Goal: Register for event/course

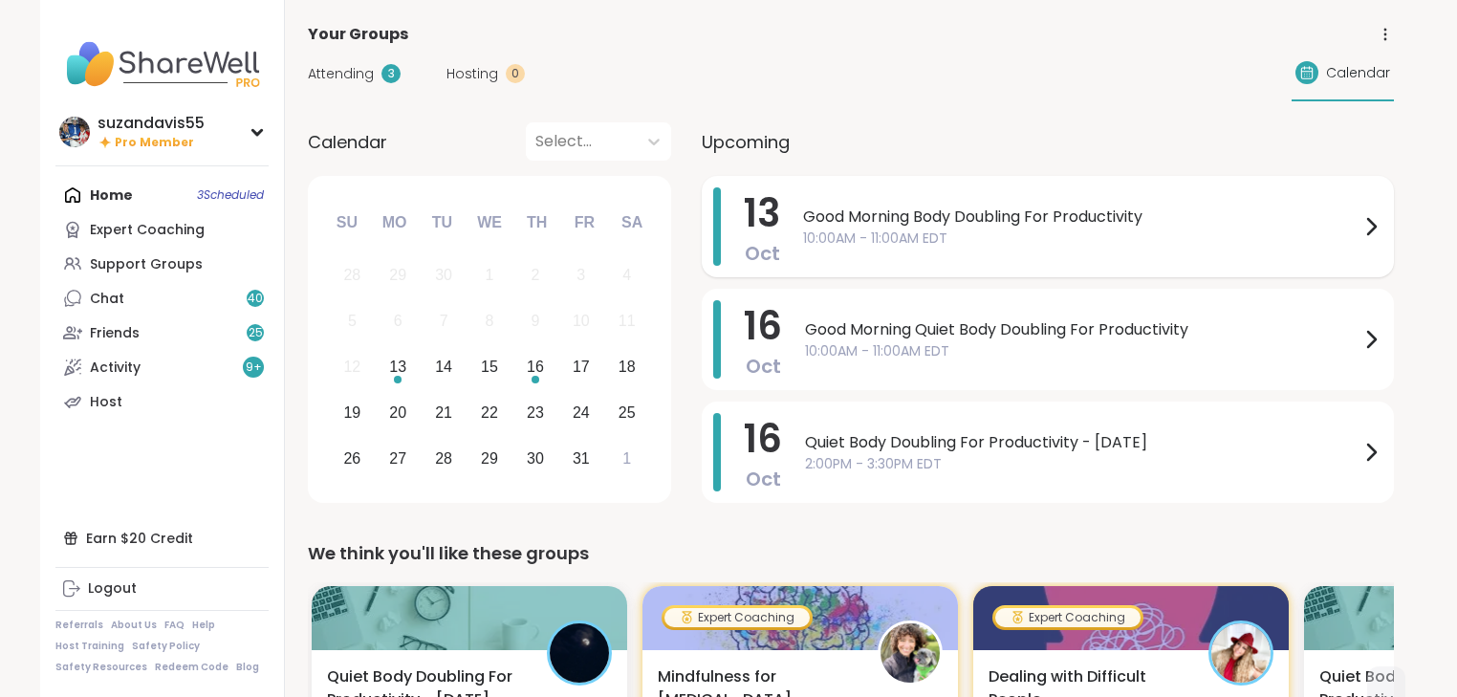
click at [875, 229] on span "10:00AM - 11:00AM EDT" at bounding box center [1081, 239] width 557 height 20
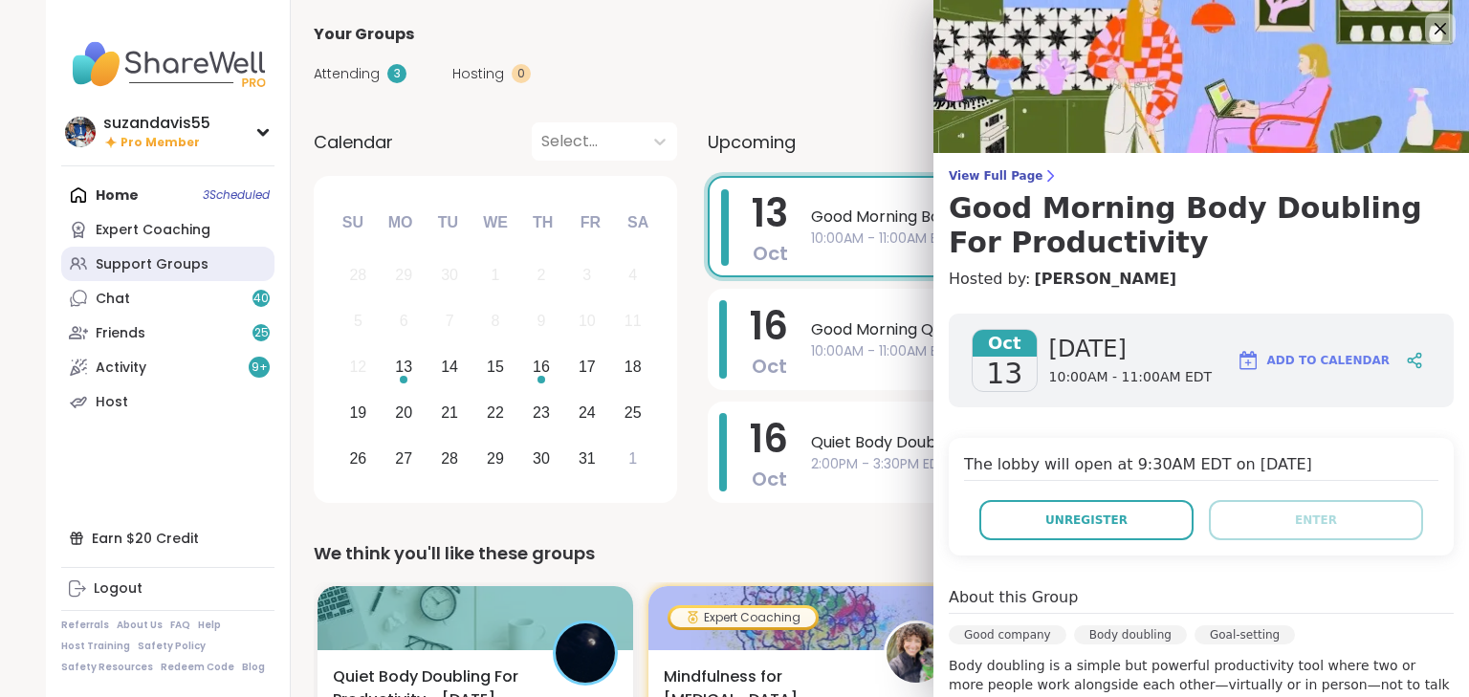
click at [142, 266] on div "Support Groups" at bounding box center [152, 264] width 113 height 19
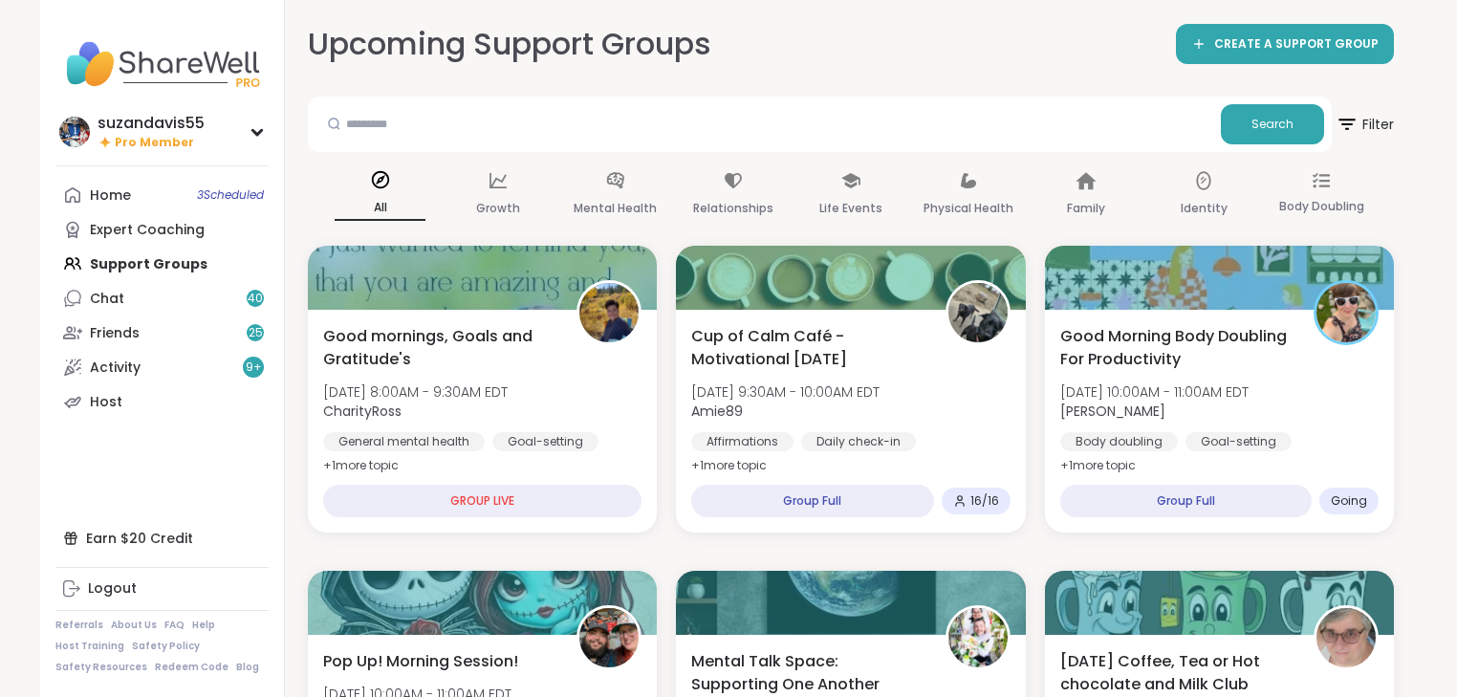
click at [159, 260] on div "Home 3 Scheduled Expert Coaching Support Groups Chat 40 Friends 25 Activity 9 +…" at bounding box center [161, 298] width 213 height 241
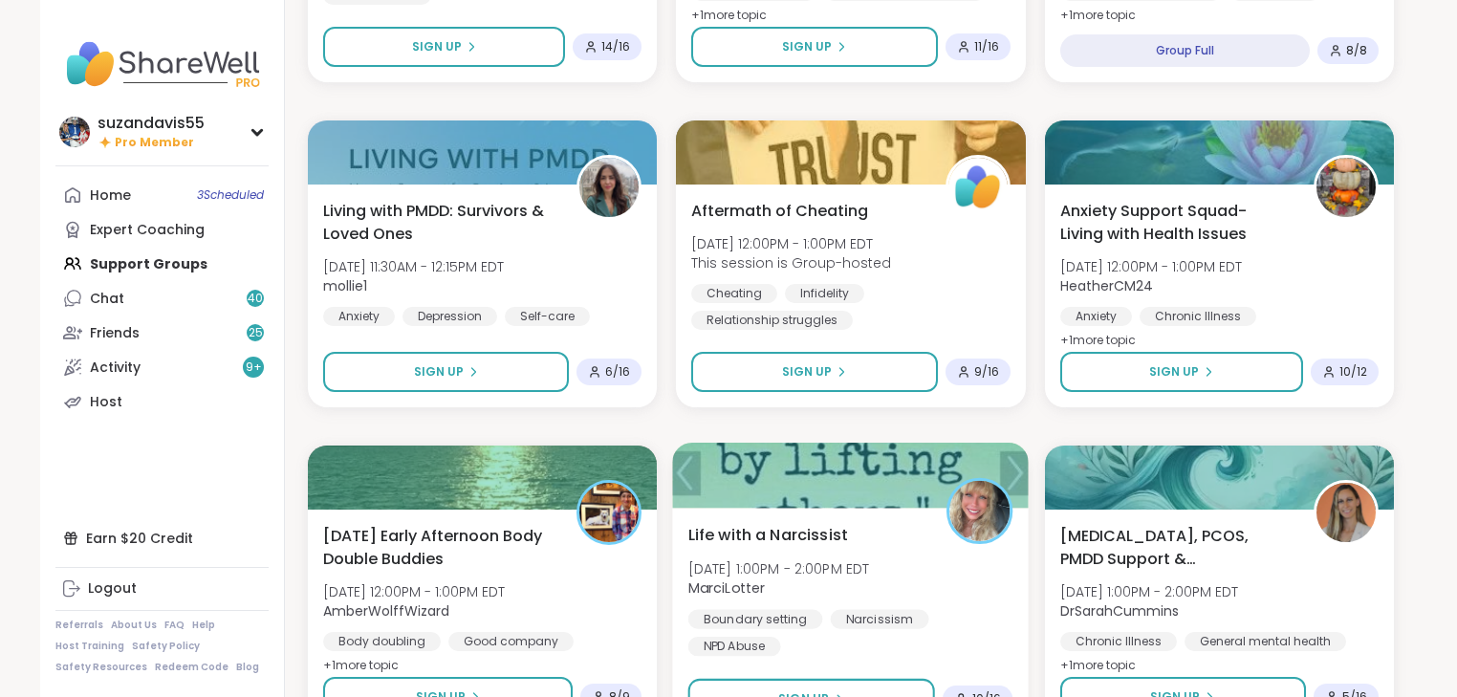
scroll to position [1071, 0]
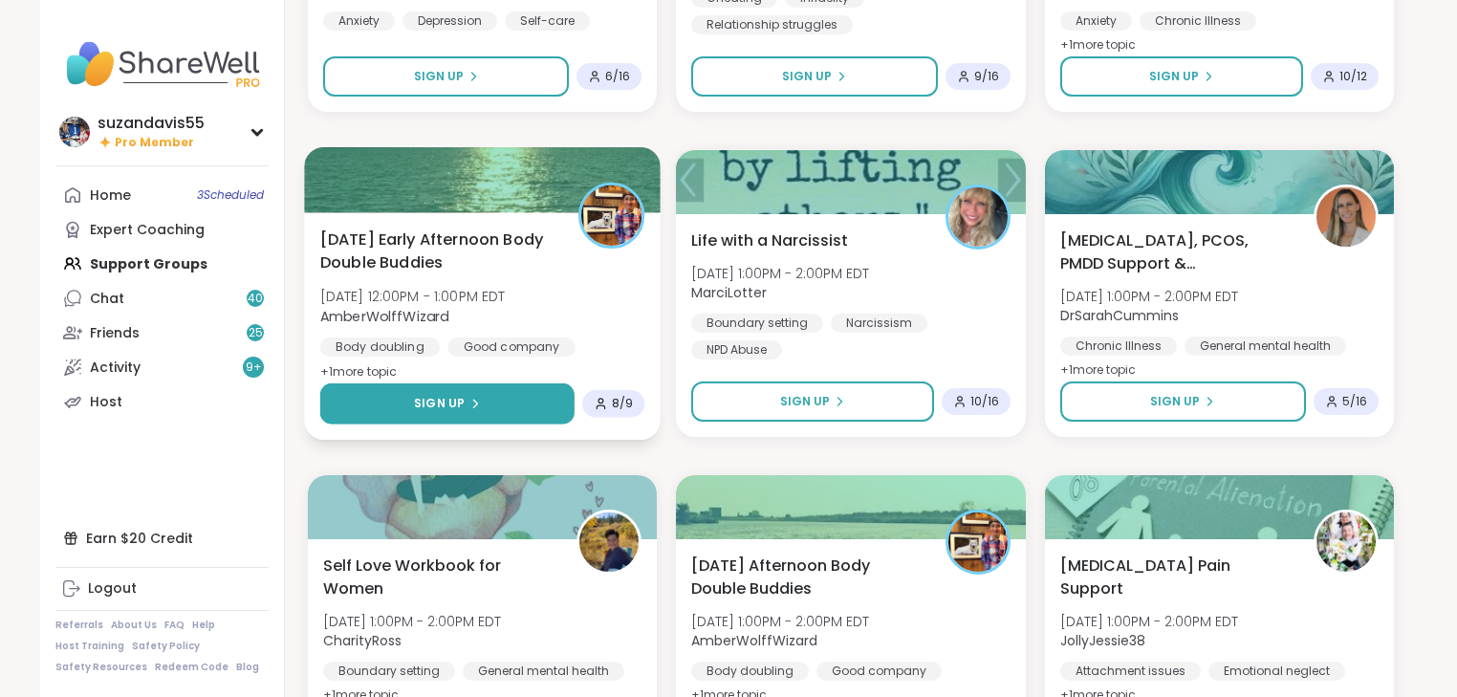
click at [453, 404] on span "Sign Up" at bounding box center [439, 403] width 51 height 17
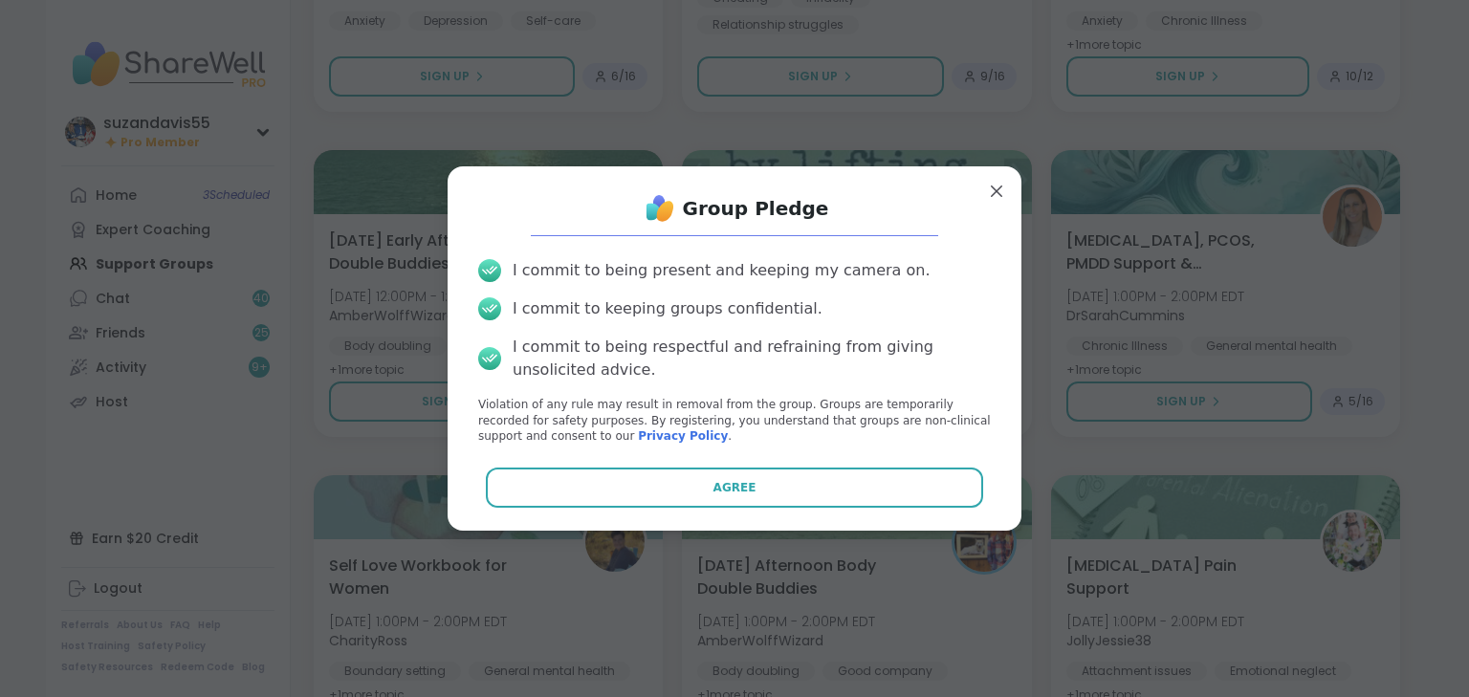
click at [687, 471] on button "Agree" at bounding box center [735, 488] width 498 height 40
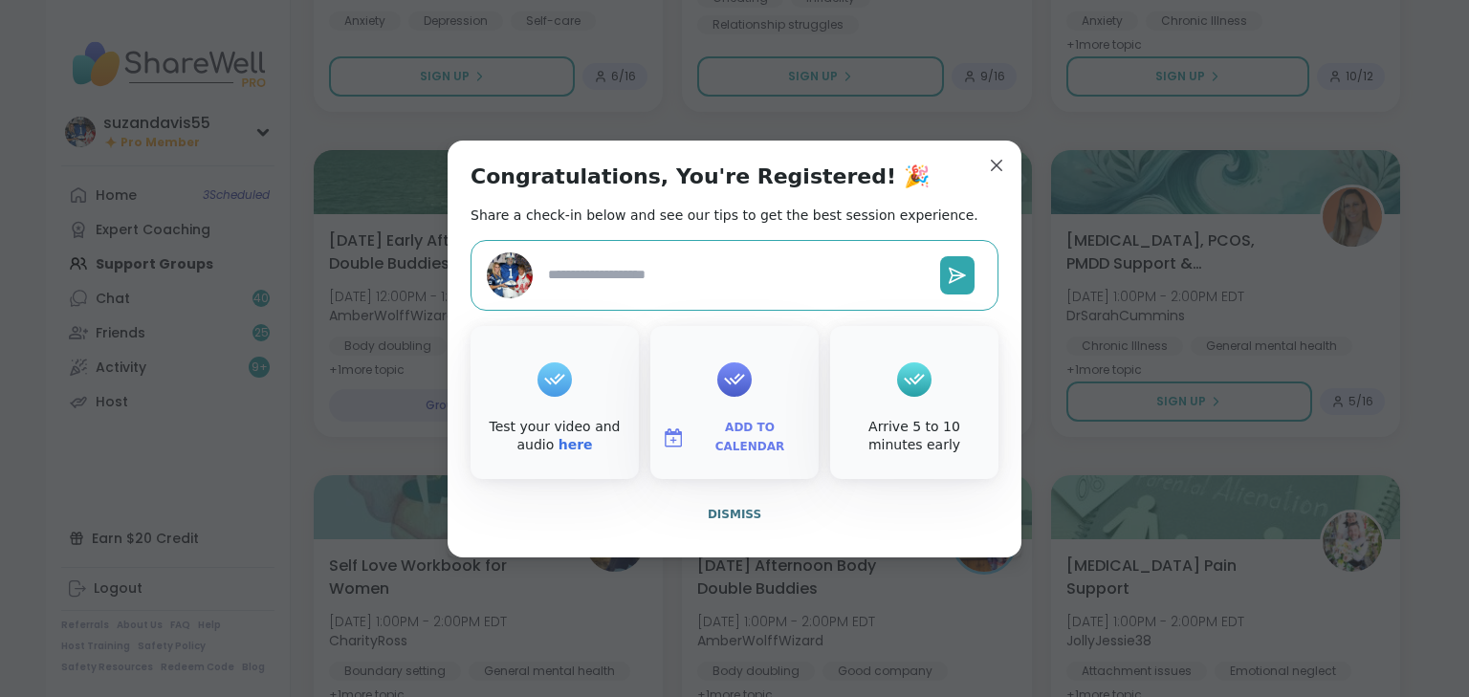
type textarea "*"
click at [731, 430] on span "Add to Calendar" at bounding box center [749, 437] width 115 height 37
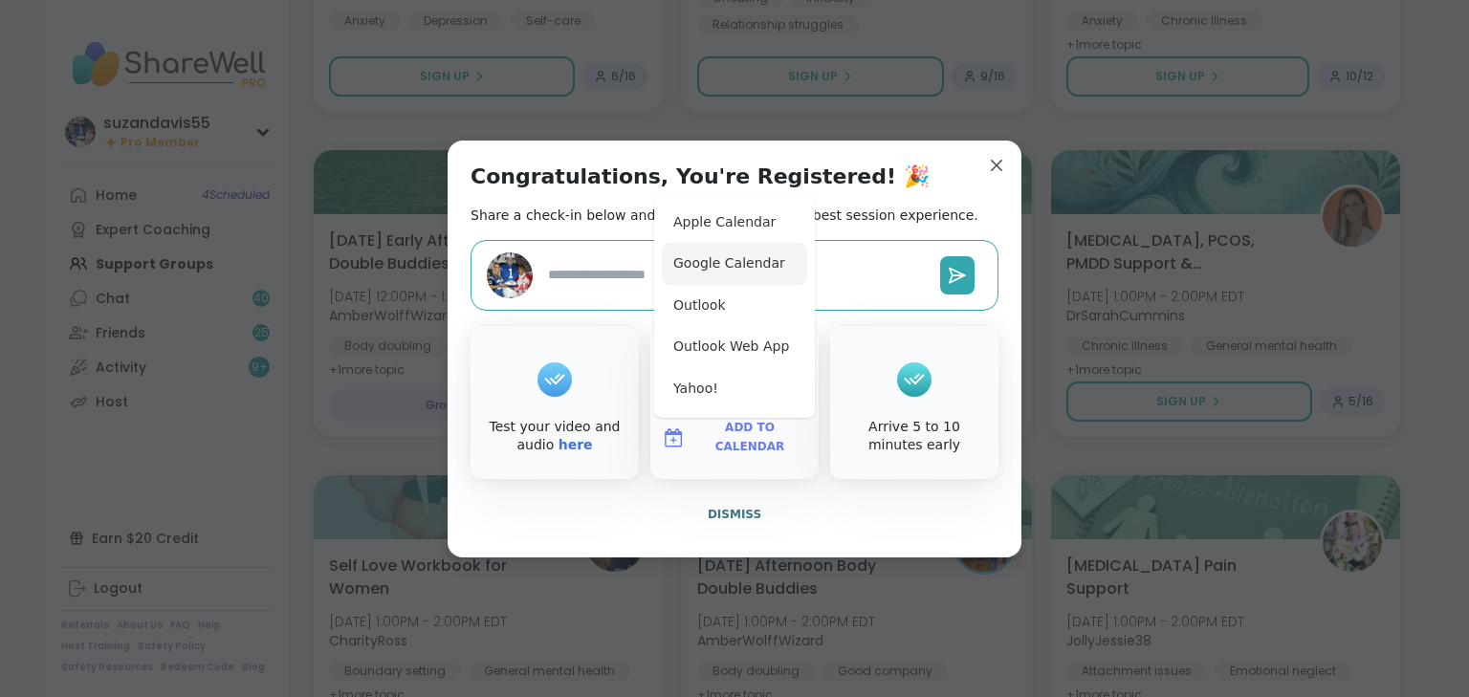
click at [703, 253] on button "Google Calendar" at bounding box center [734, 264] width 145 height 42
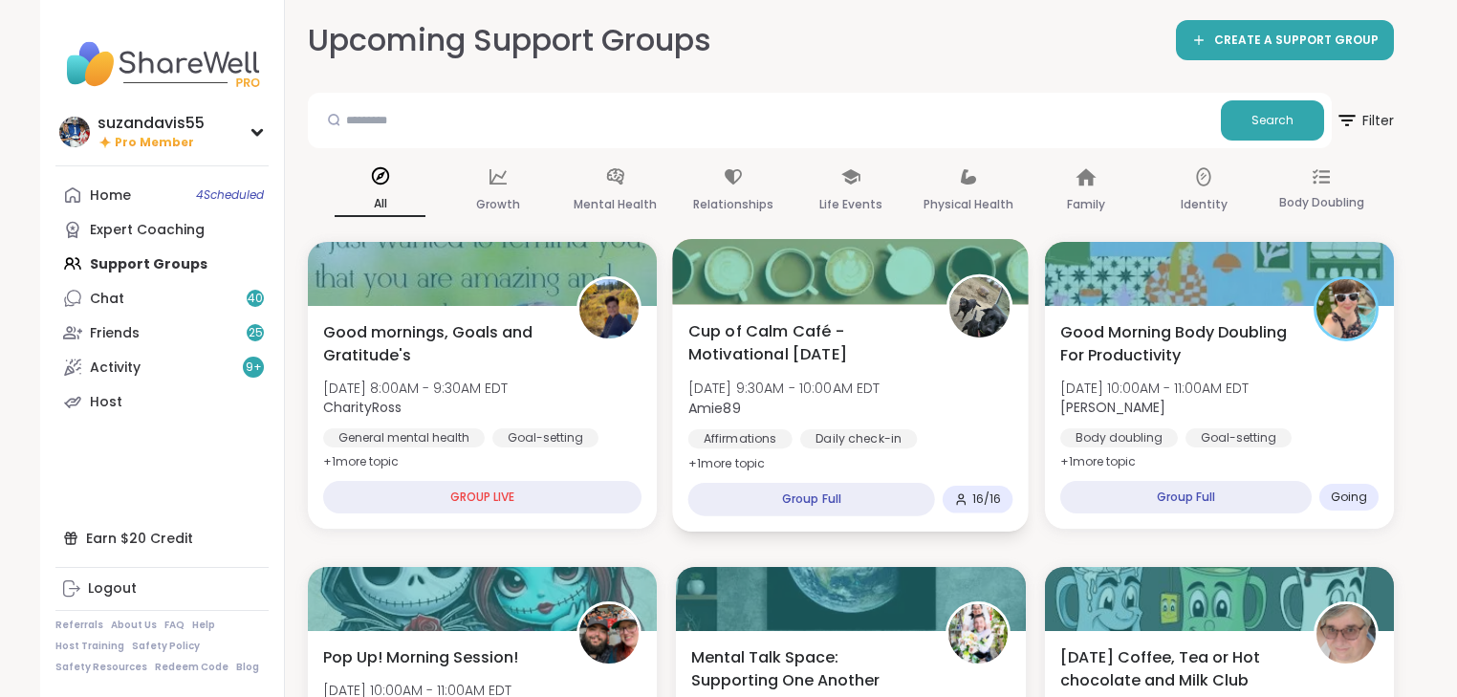
scroll to position [0, 0]
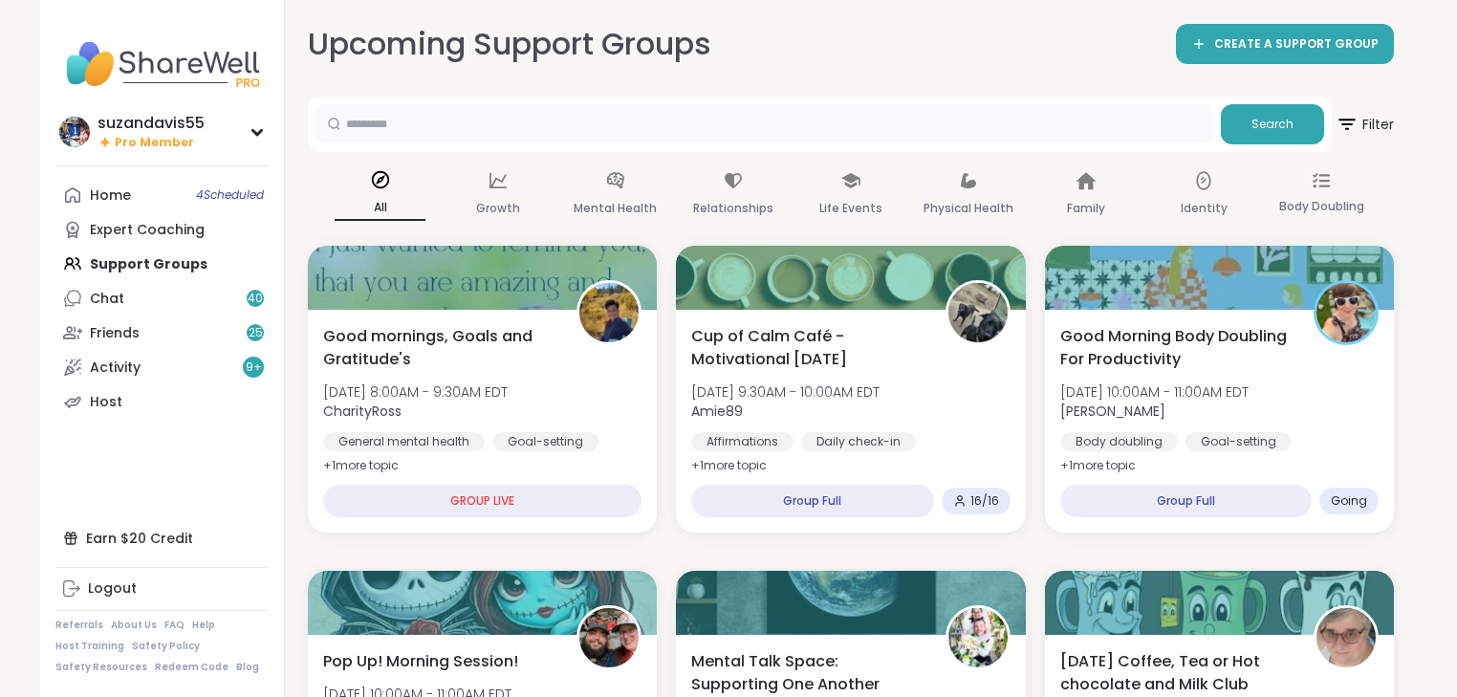
click at [385, 120] on input "text" at bounding box center [765, 123] width 898 height 38
type input "**********"
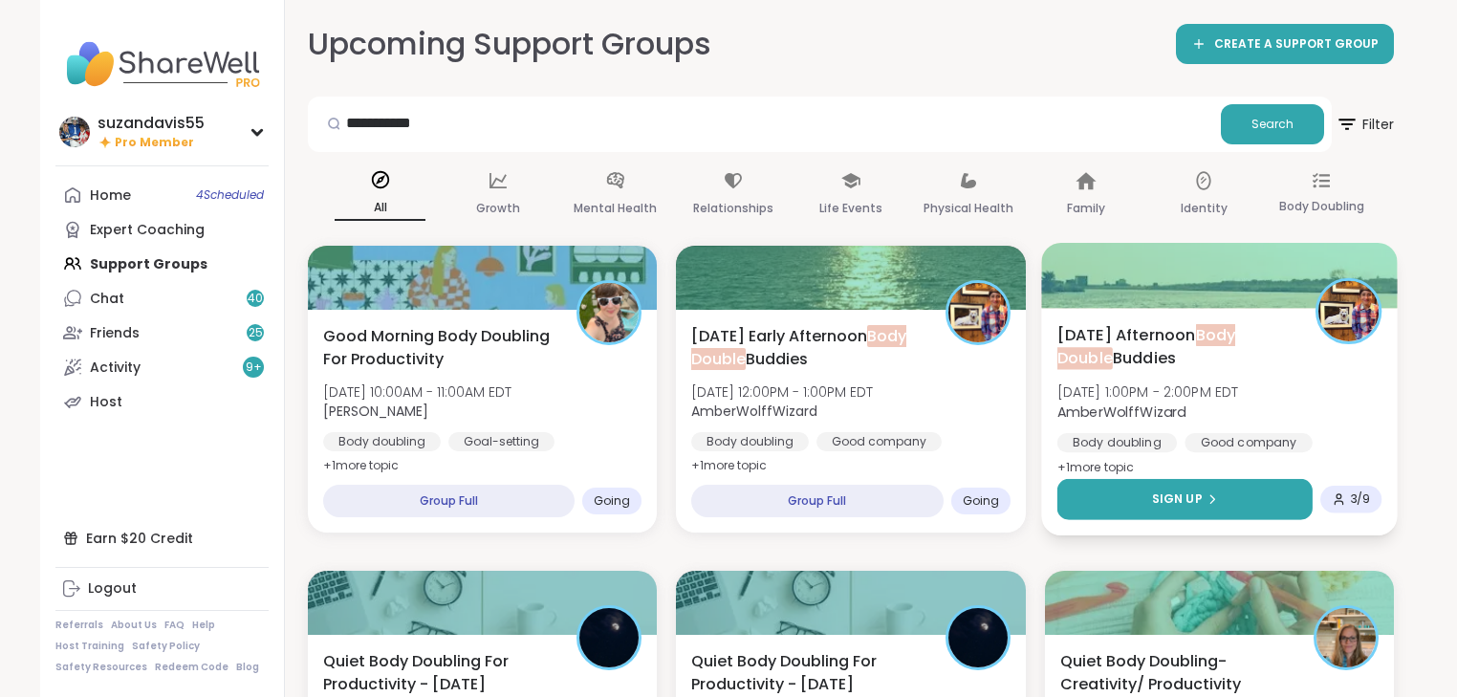
click at [1198, 500] on span "Sign Up" at bounding box center [1176, 499] width 51 height 17
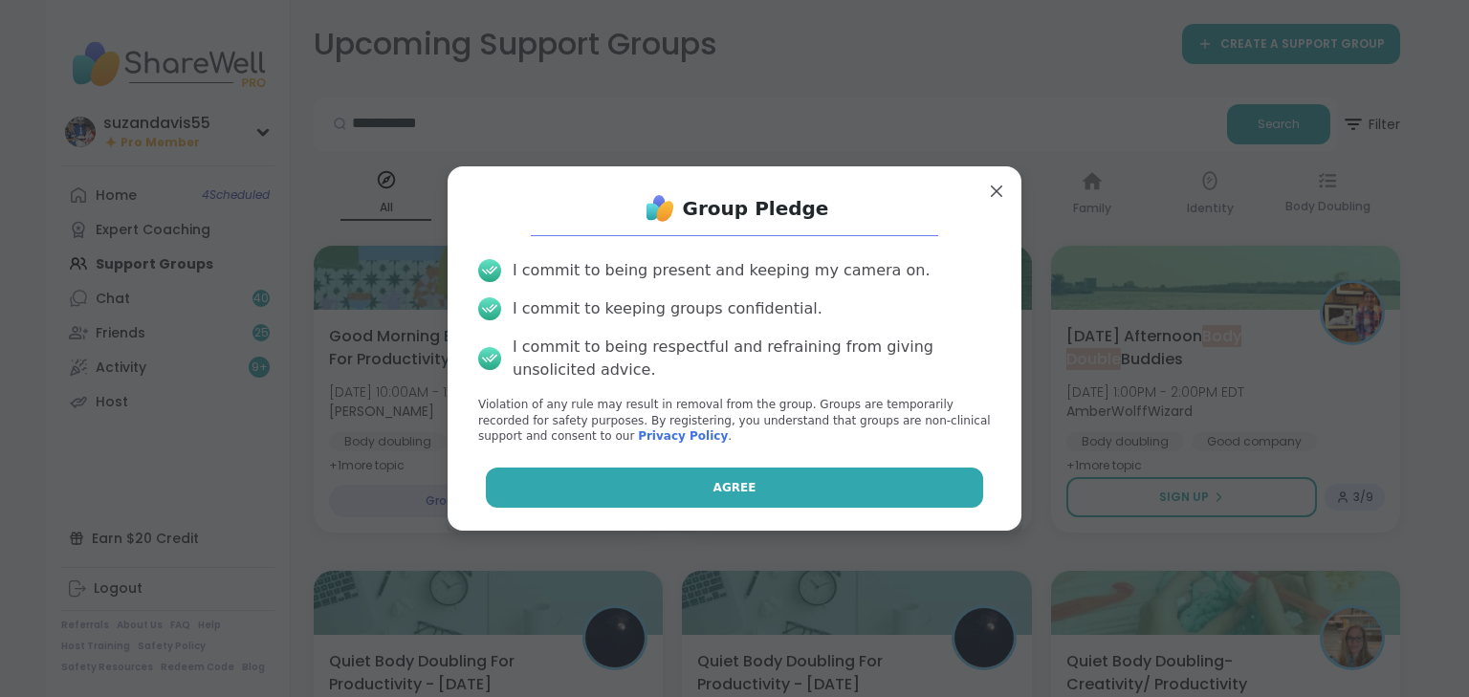
click at [889, 484] on button "Agree" at bounding box center [735, 488] width 498 height 40
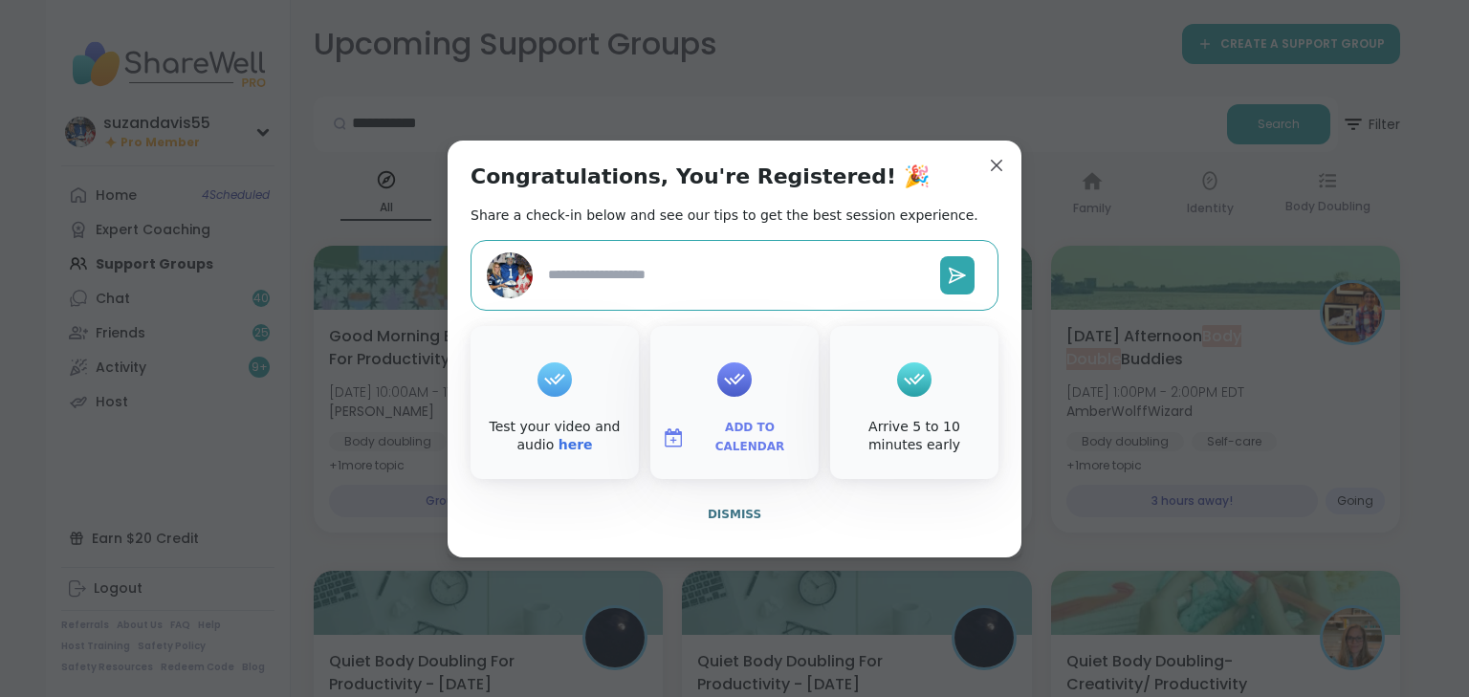
click at [746, 436] on span "Add to Calendar" at bounding box center [749, 437] width 115 height 37
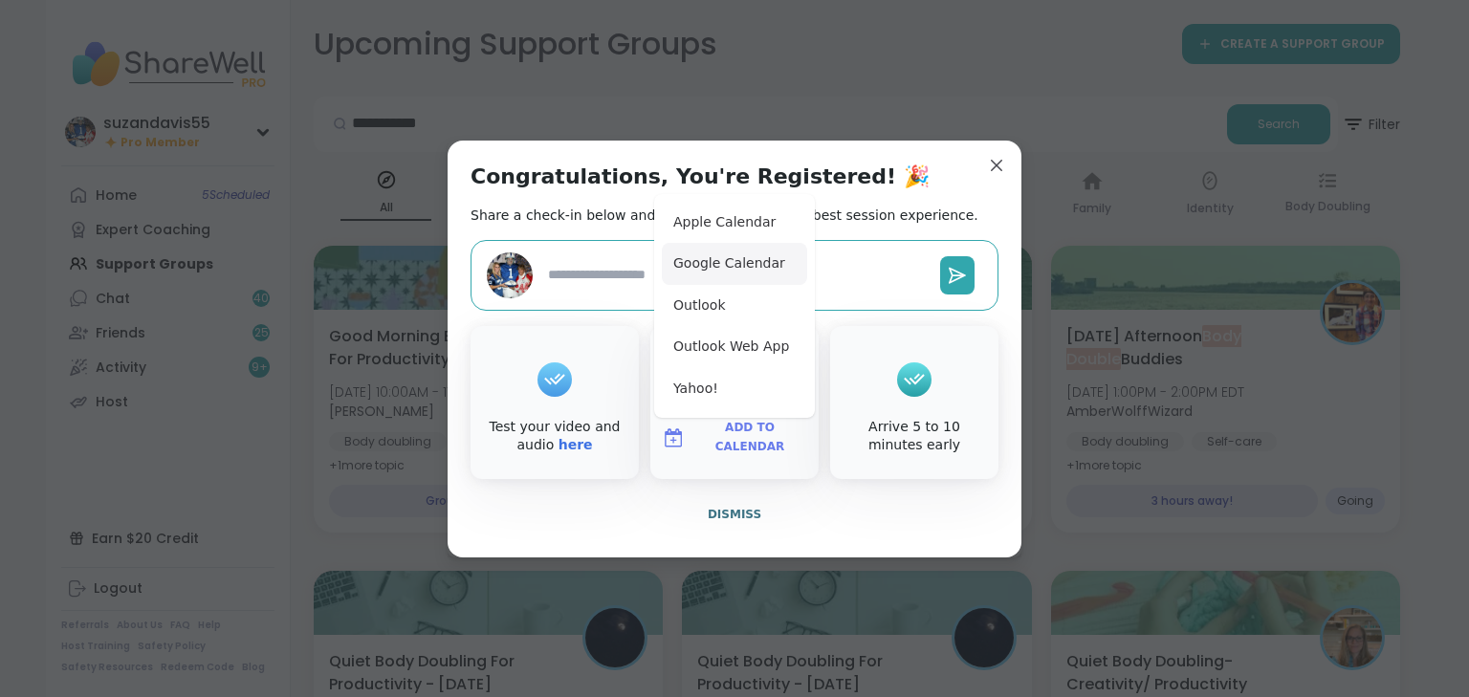
click at [697, 256] on button "Google Calendar" at bounding box center [734, 264] width 145 height 42
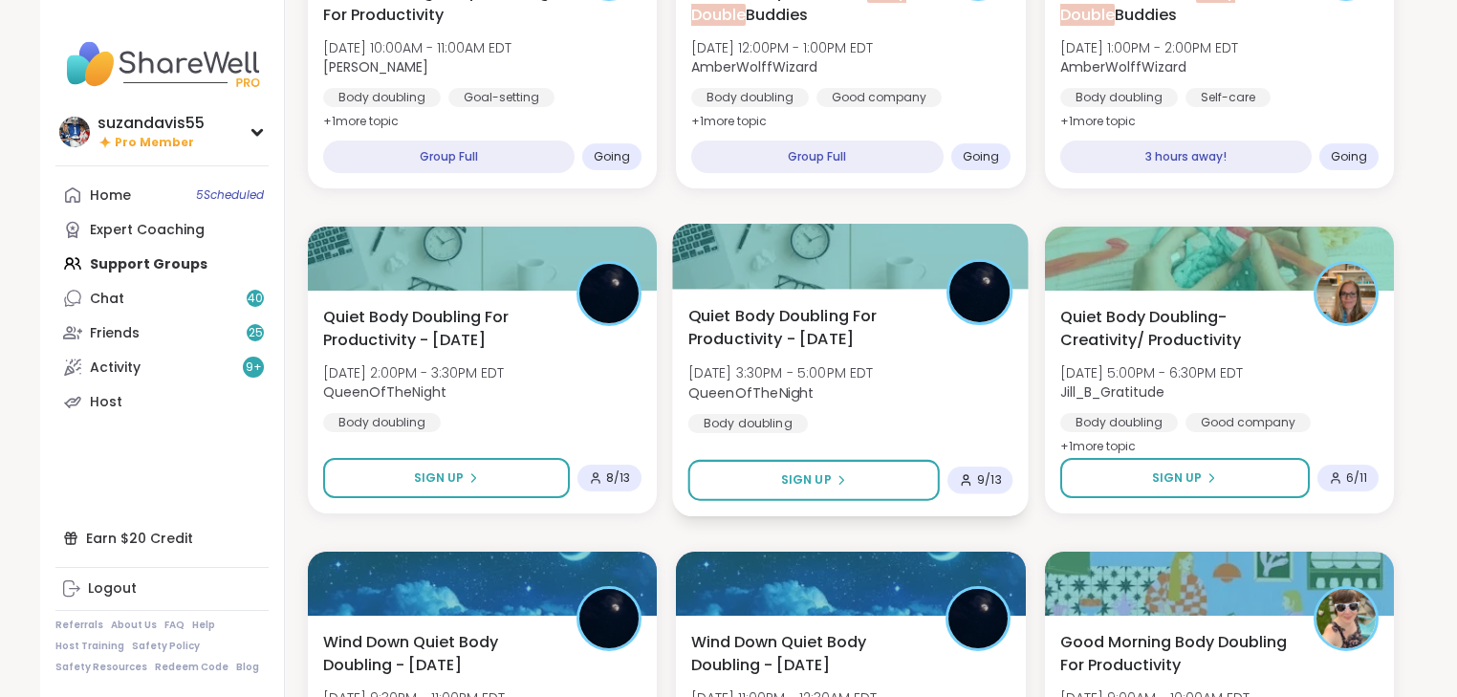
scroll to position [459, 0]
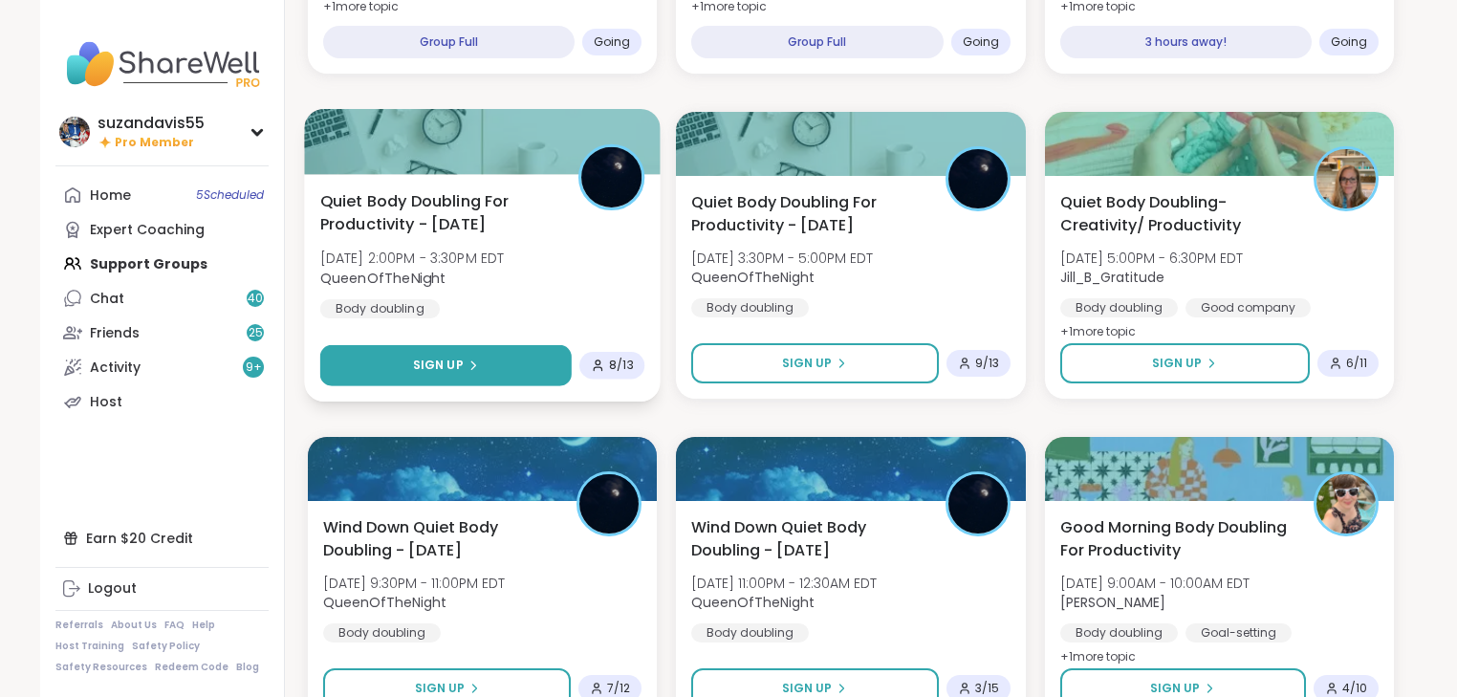
click at [468, 365] on icon at bounding box center [473, 365] width 11 height 11
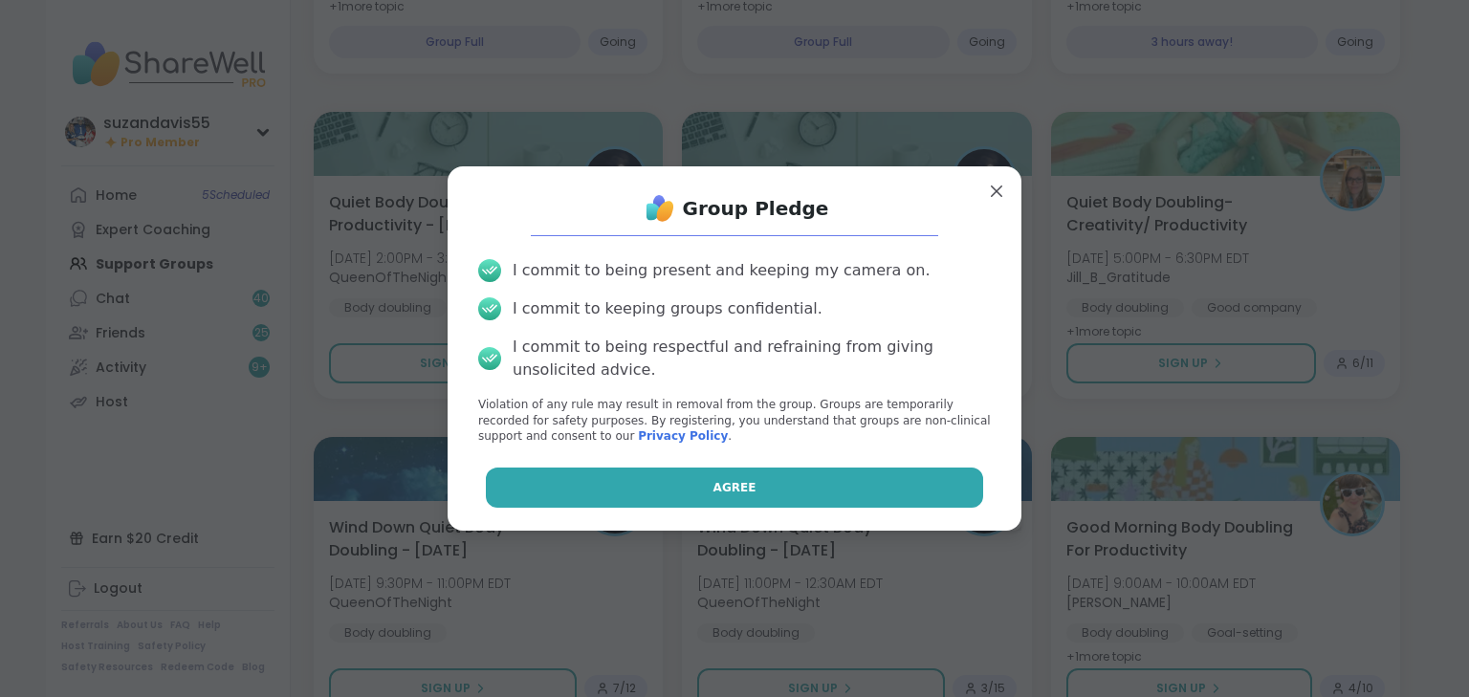
click at [731, 481] on span "Agree" at bounding box center [734, 487] width 43 height 17
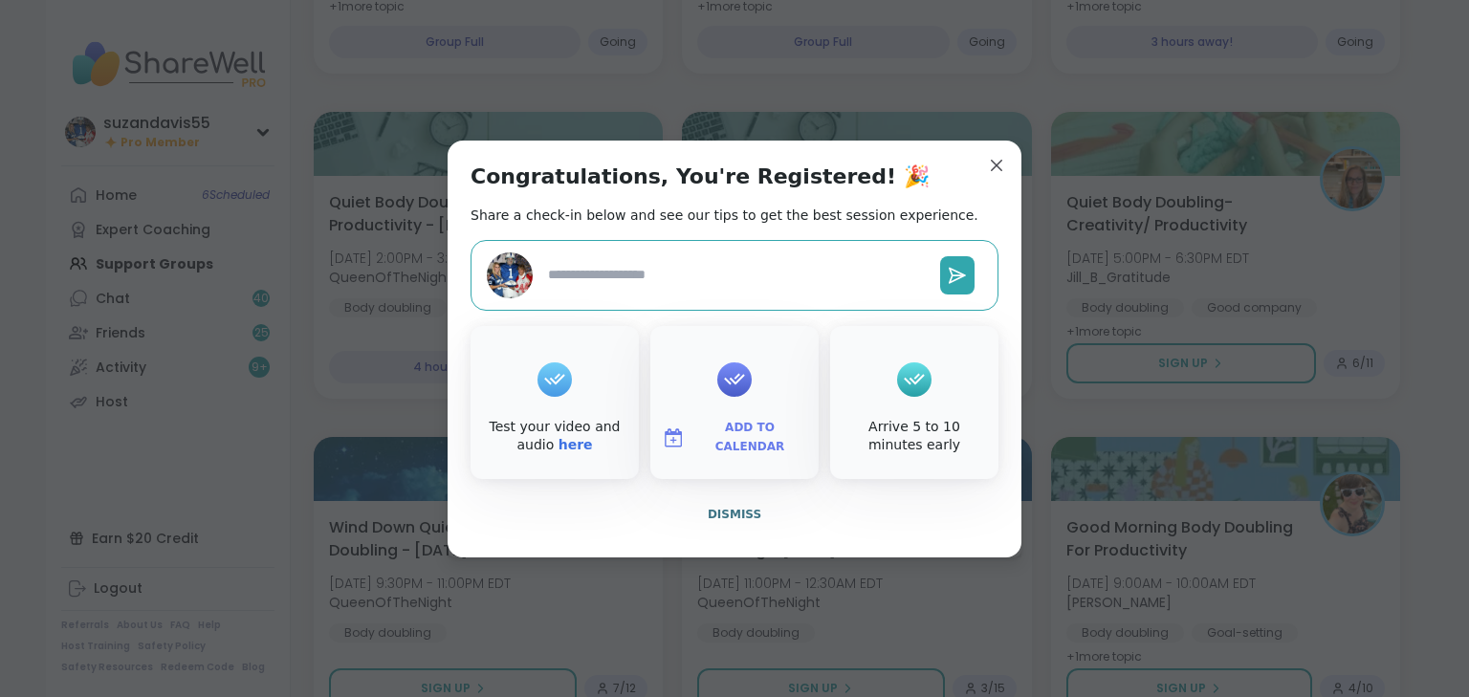
click at [736, 438] on span "Add to Calendar" at bounding box center [749, 437] width 115 height 37
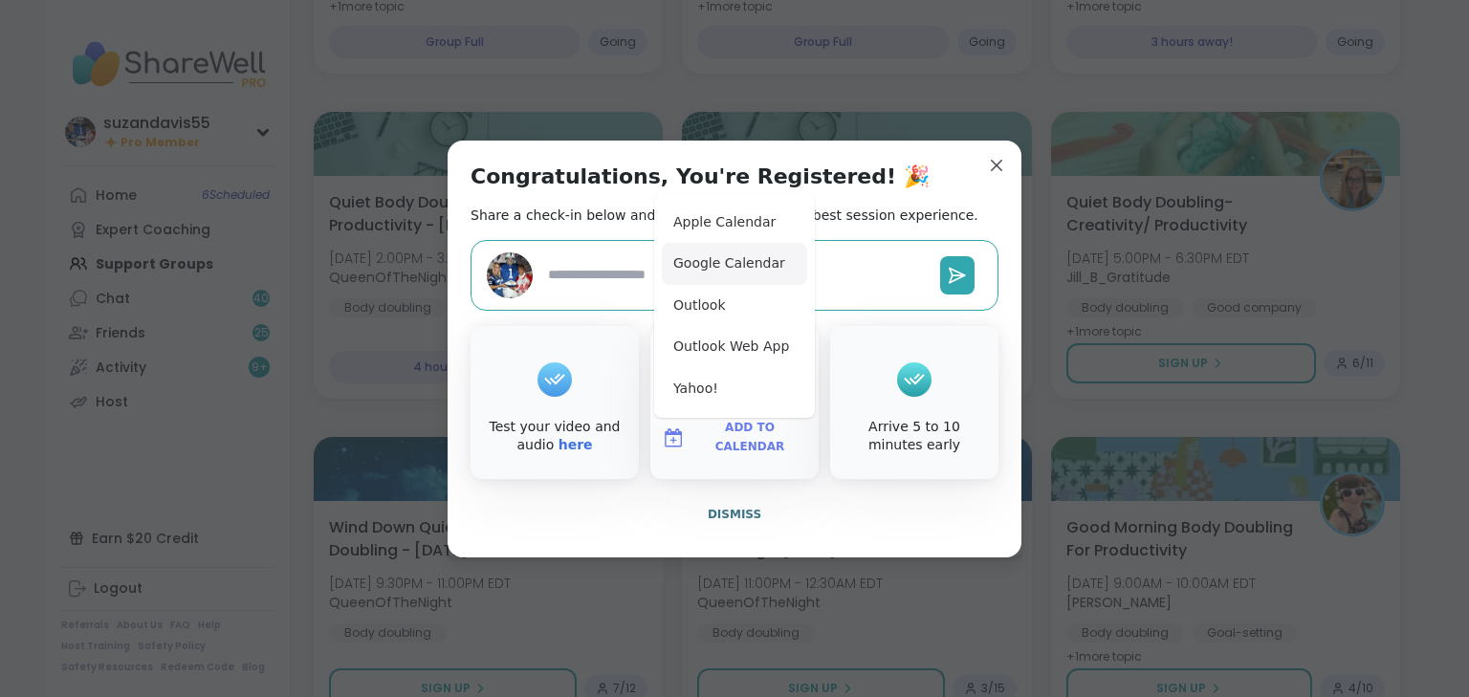
click at [711, 260] on button "Google Calendar" at bounding box center [734, 264] width 145 height 42
click at [724, 508] on span "Dismiss" at bounding box center [735, 514] width 54 height 13
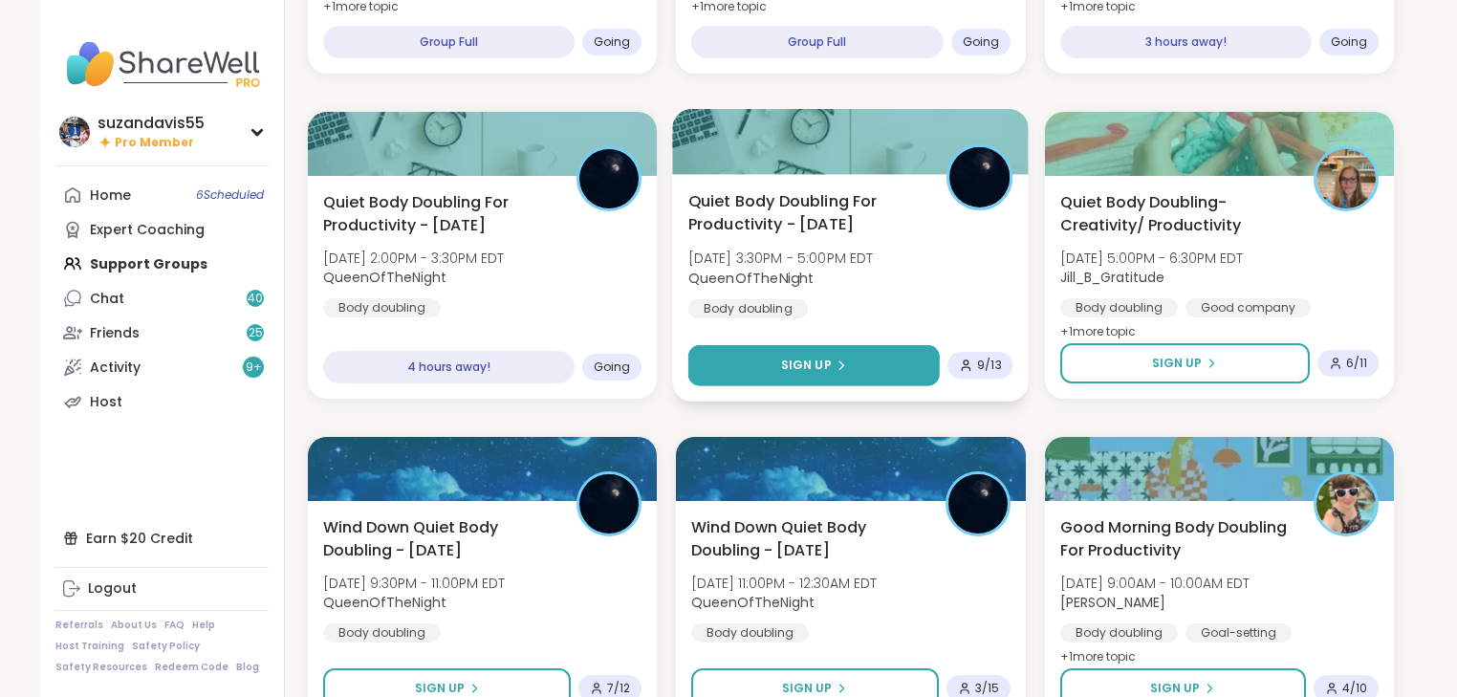
click at [809, 362] on span "Sign Up" at bounding box center [806, 365] width 51 height 17
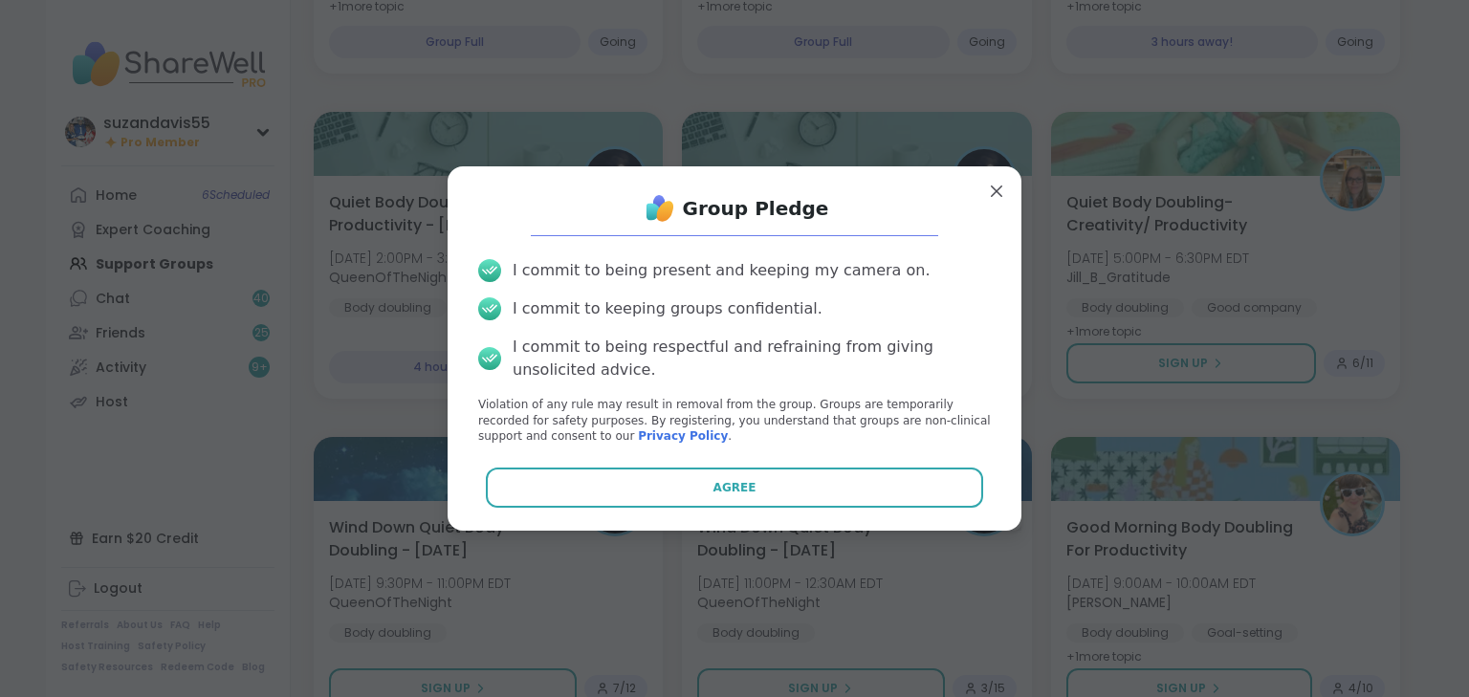
click at [744, 483] on button "Agree" at bounding box center [735, 488] width 498 height 40
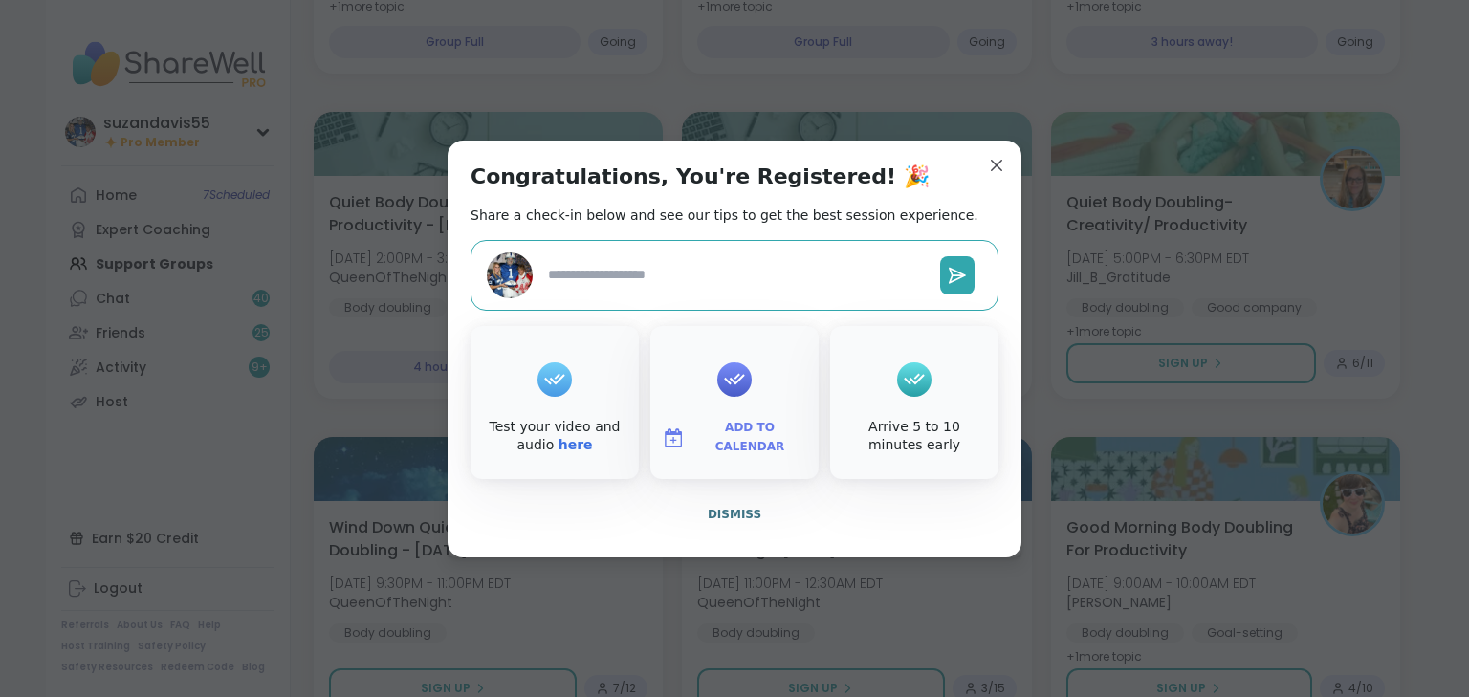
click at [750, 435] on span "Add to Calendar" at bounding box center [749, 437] width 115 height 37
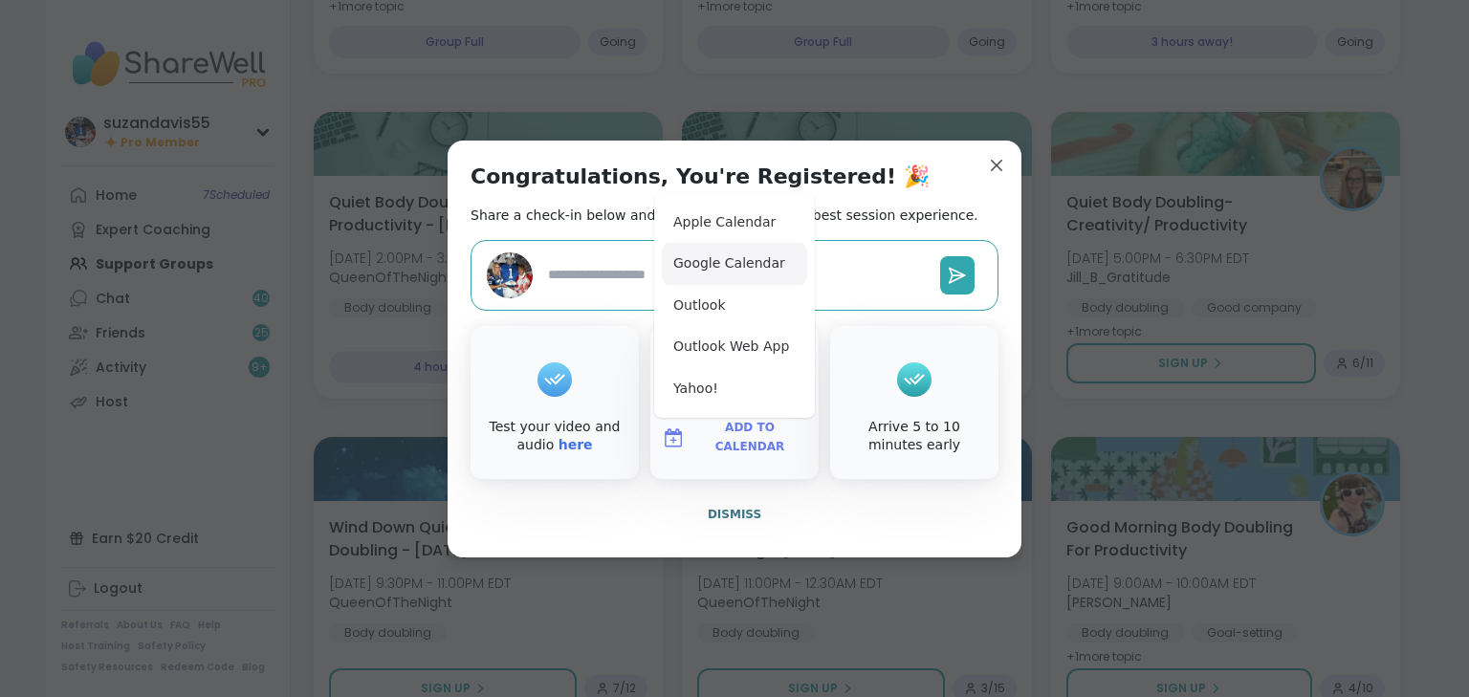
click at [730, 258] on button "Google Calendar" at bounding box center [734, 264] width 145 height 42
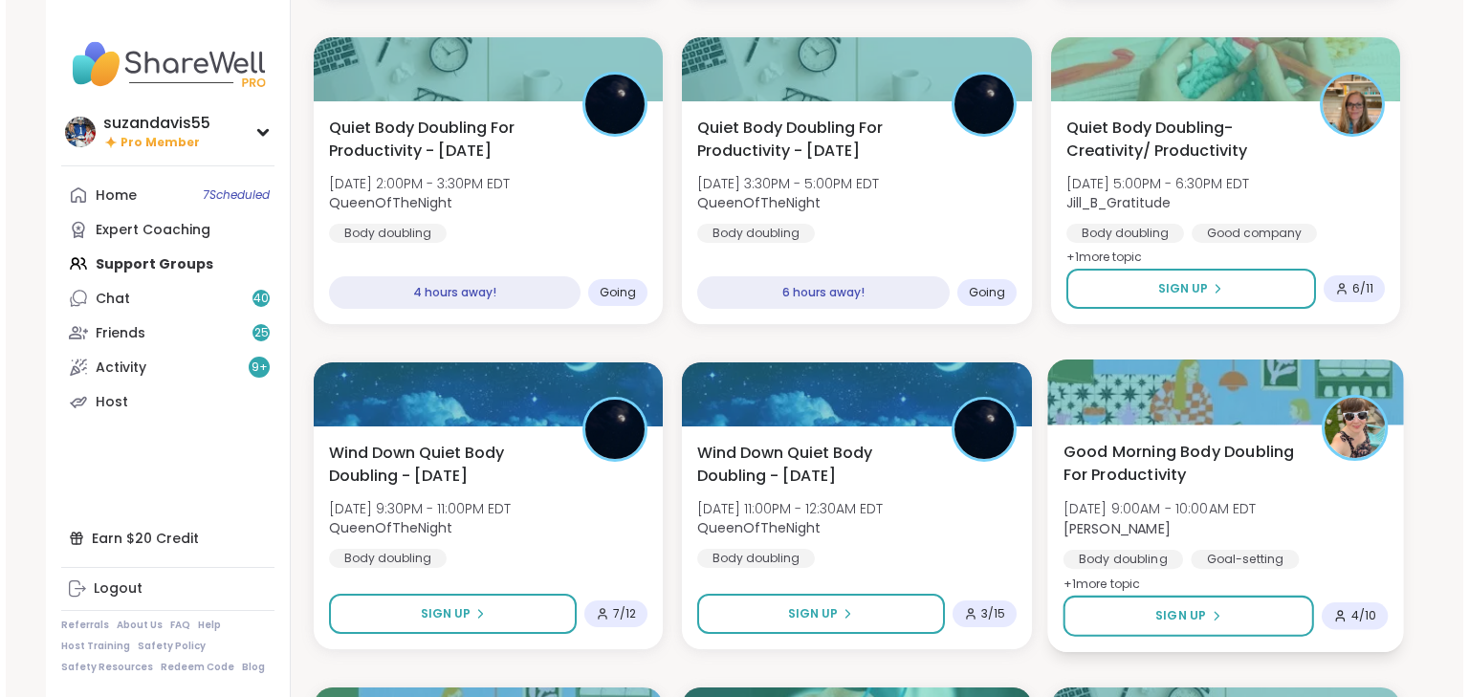
scroll to position [535, 0]
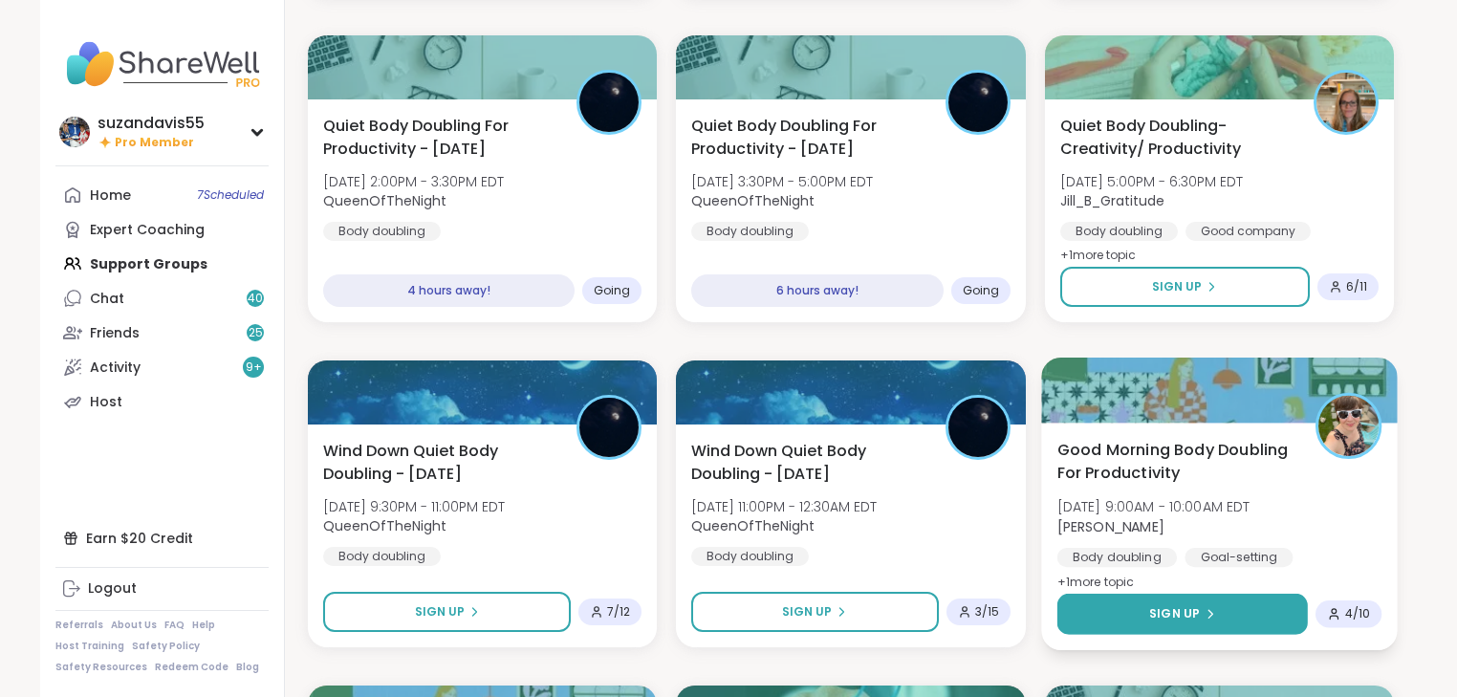
click at [1178, 611] on span "Sign Up" at bounding box center [1174, 613] width 51 height 17
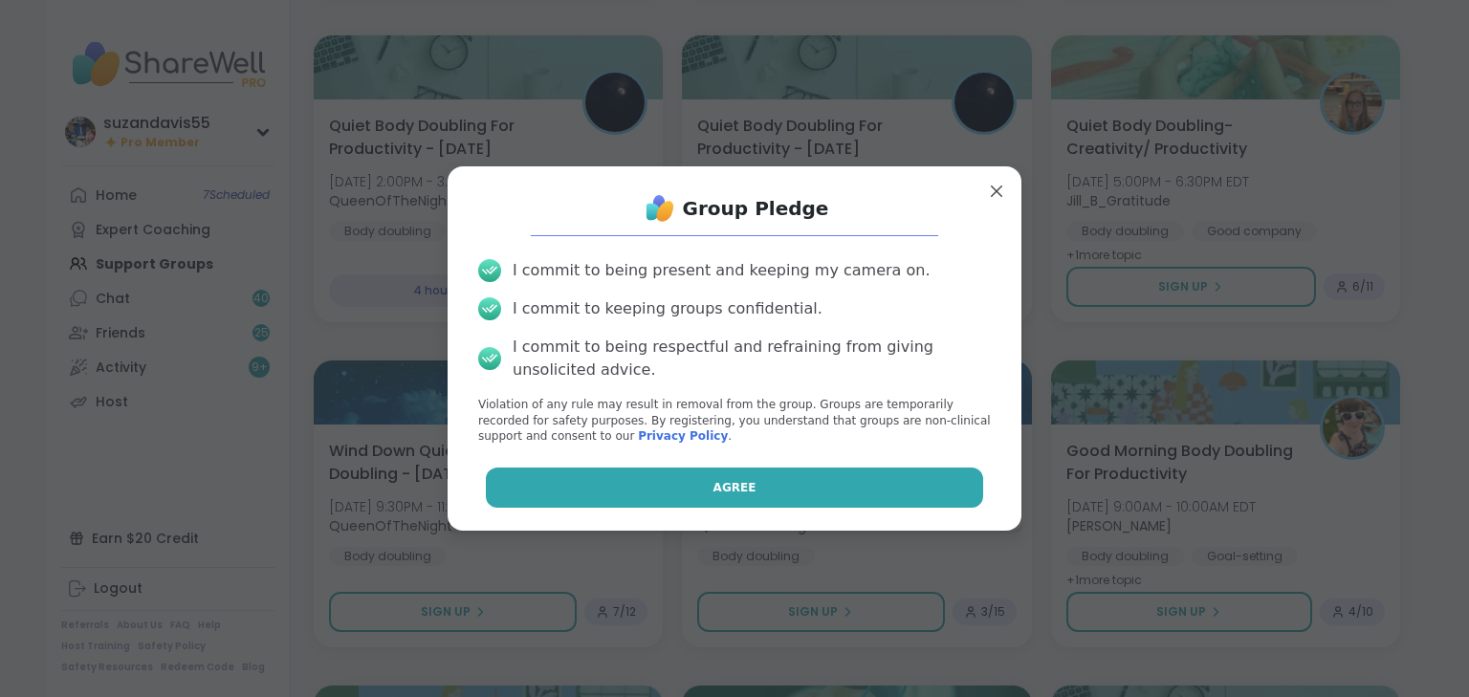
click at [791, 489] on button "Agree" at bounding box center [735, 488] width 498 height 40
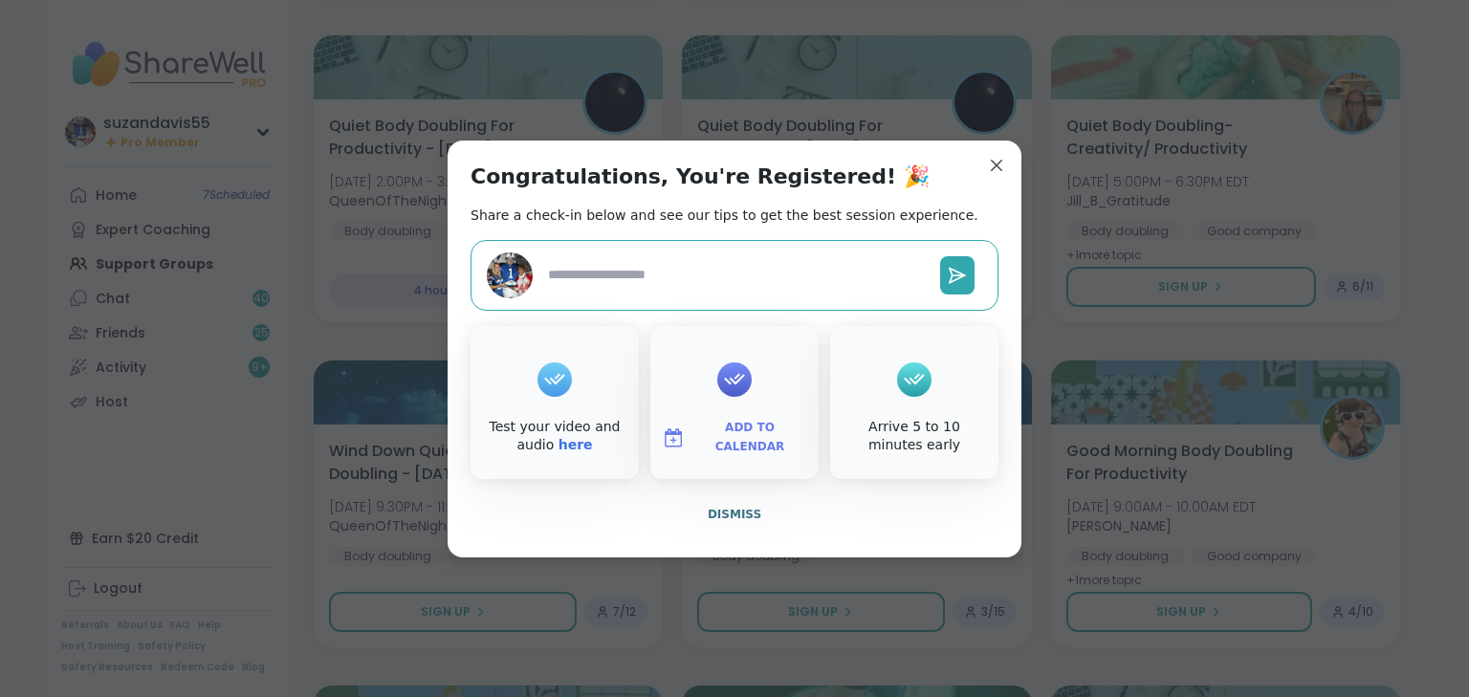
type textarea "*"
click at [746, 434] on span "Add to Calendar" at bounding box center [749, 437] width 115 height 37
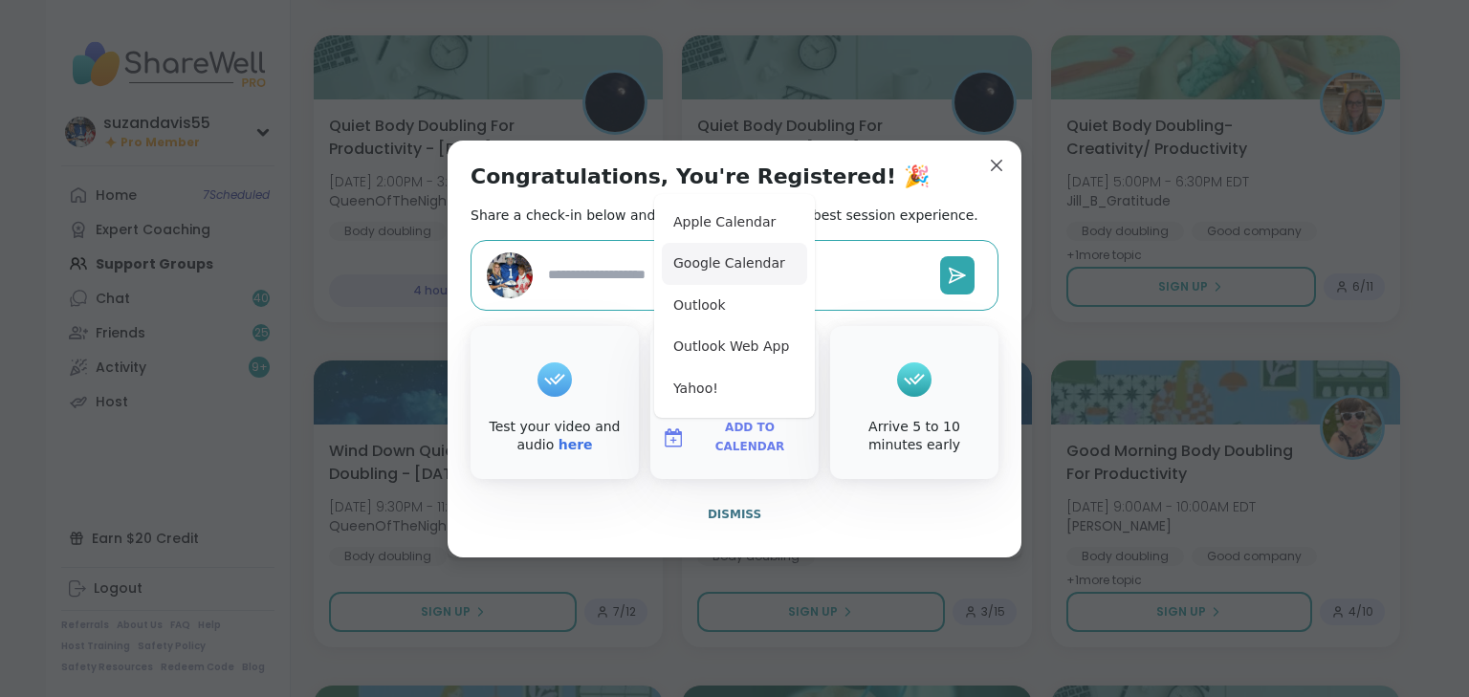
click at [747, 258] on button "Google Calendar" at bounding box center [734, 264] width 145 height 42
